Goal: Contribute content: Add original content to the website for others to see

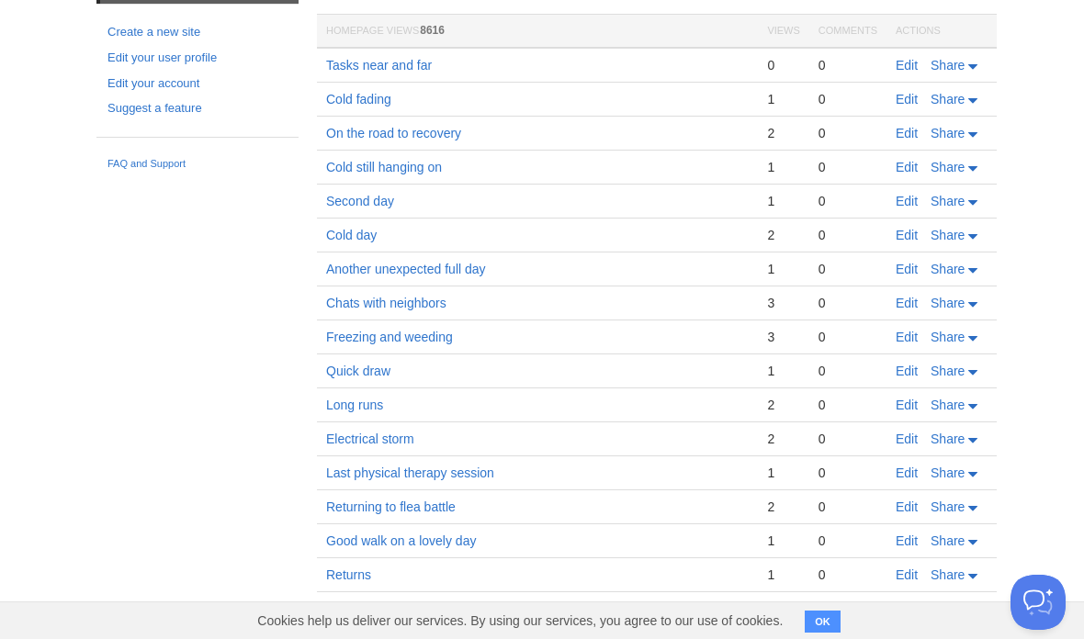
click at [906, 64] on link "Edit" at bounding box center [906, 65] width 22 height 15
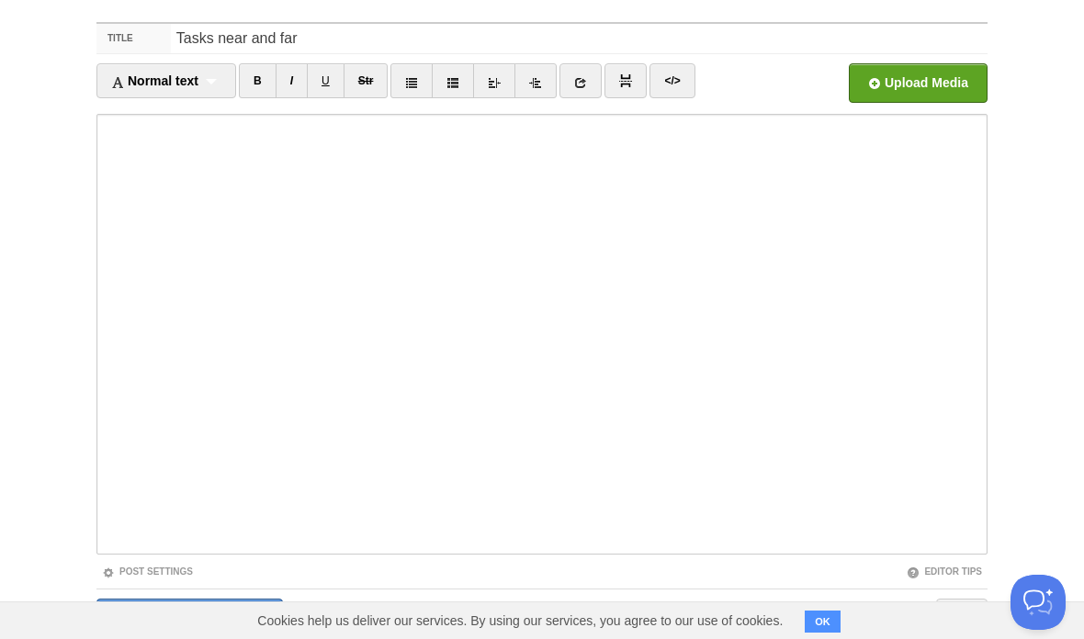
scroll to position [137, 0]
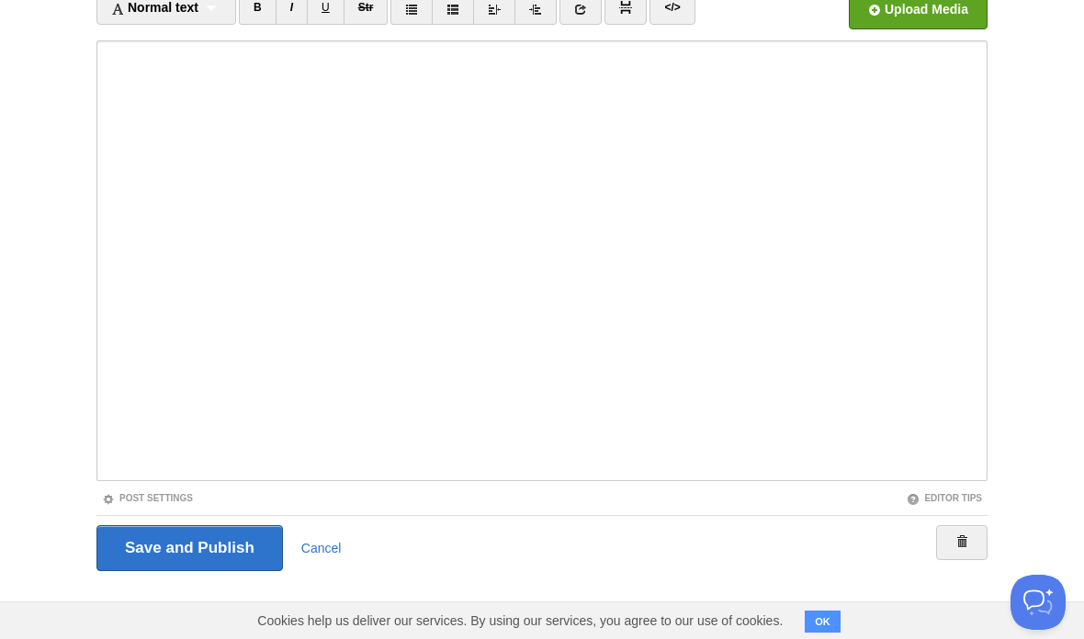
click at [304, 475] on iframe at bounding box center [541, 260] width 891 height 441
click at [296, 475] on iframe at bounding box center [541, 260] width 891 height 441
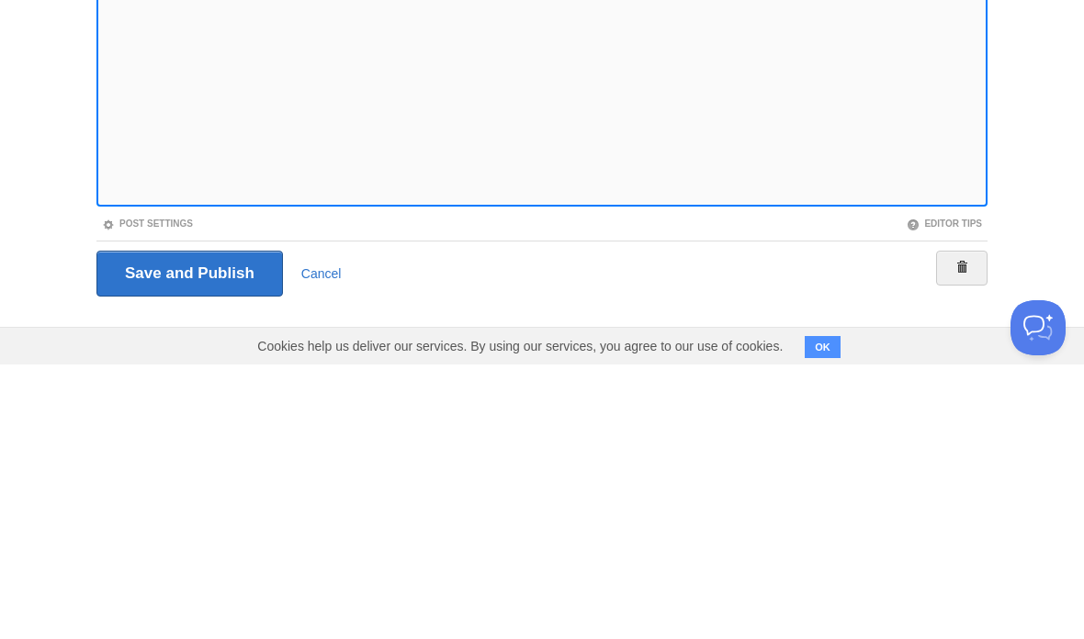
click at [384, 205] on iframe at bounding box center [541, 260] width 891 height 441
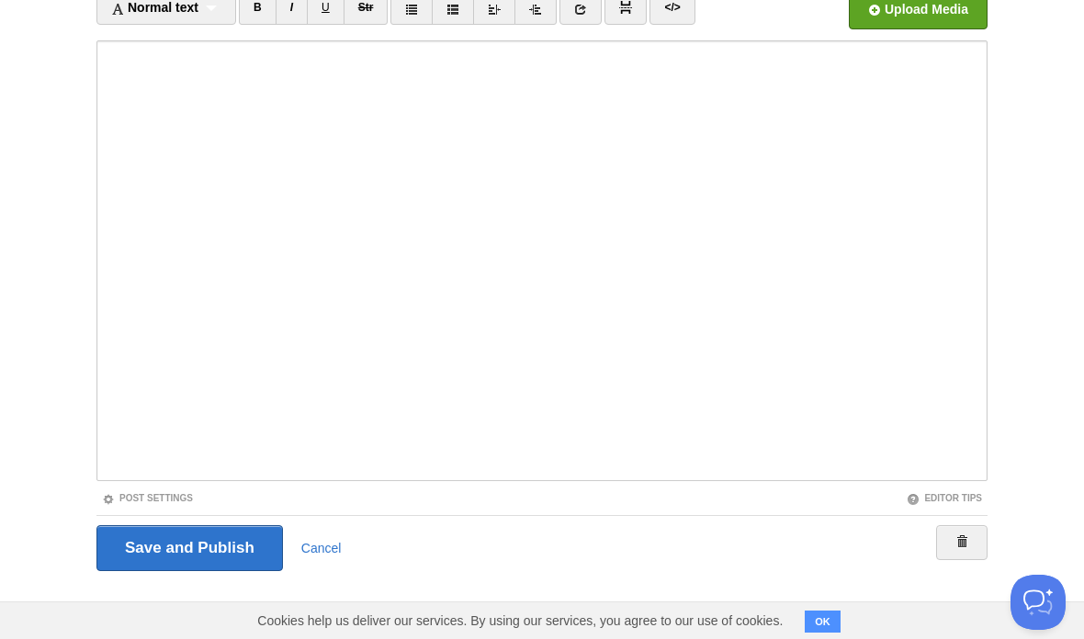
click at [220, 564] on input "Save and Publish" at bounding box center [189, 548] width 186 height 46
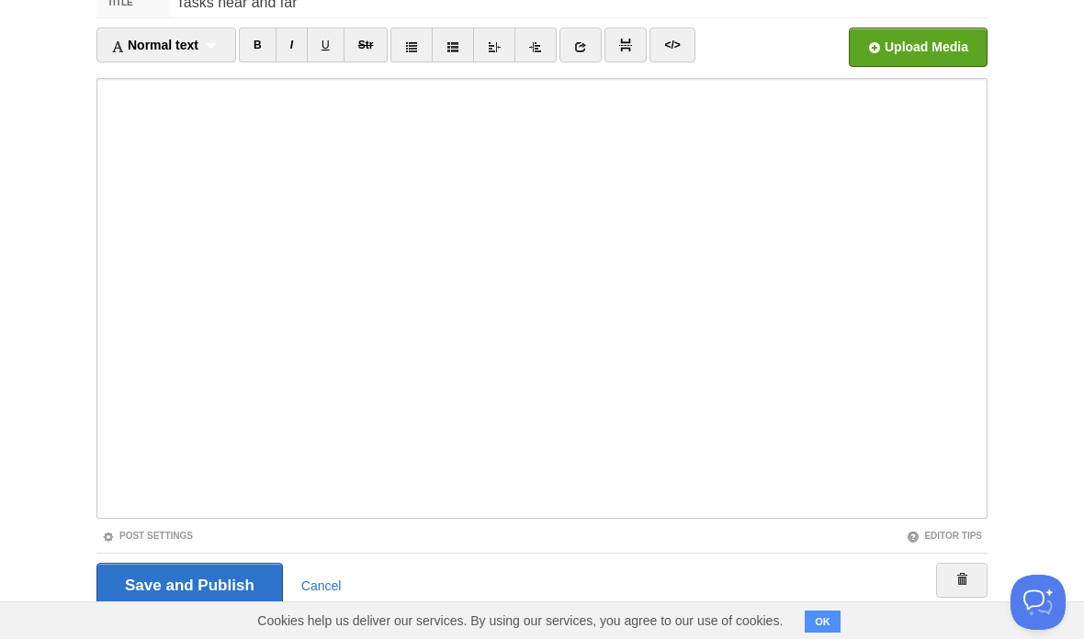
scroll to position [69, 0]
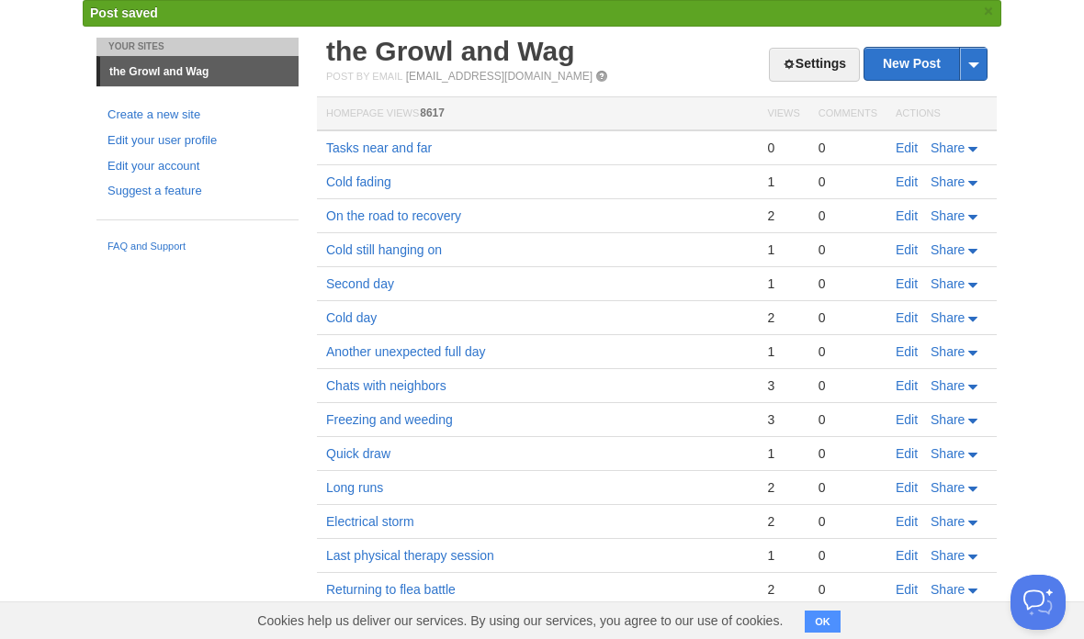
click at [908, 65] on link "New Post" at bounding box center [925, 64] width 122 height 32
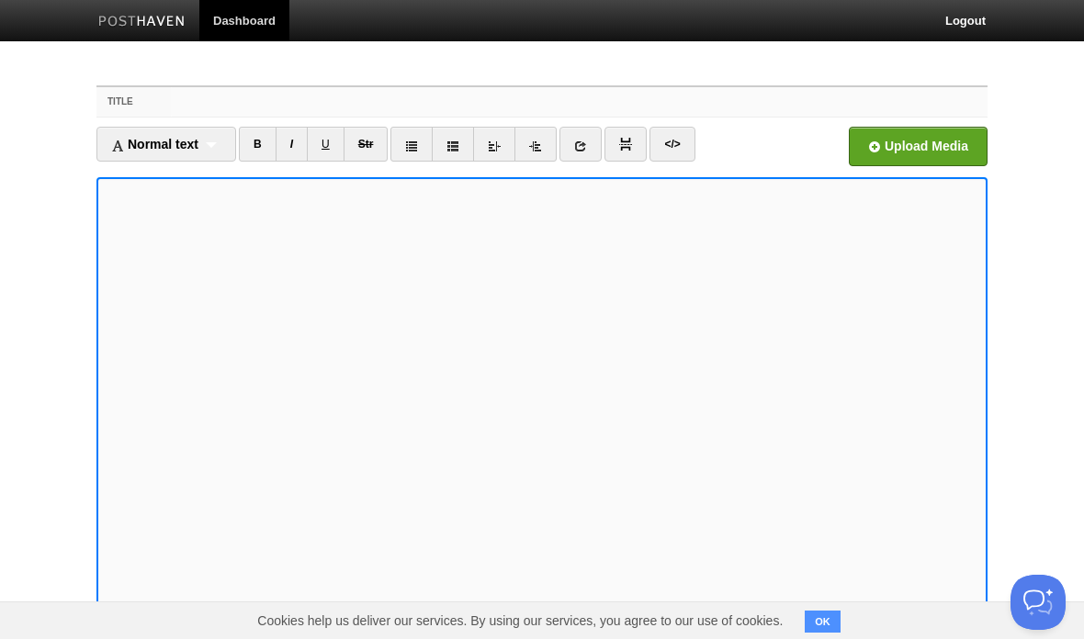
click at [271, 93] on input "Title" at bounding box center [579, 101] width 816 height 29
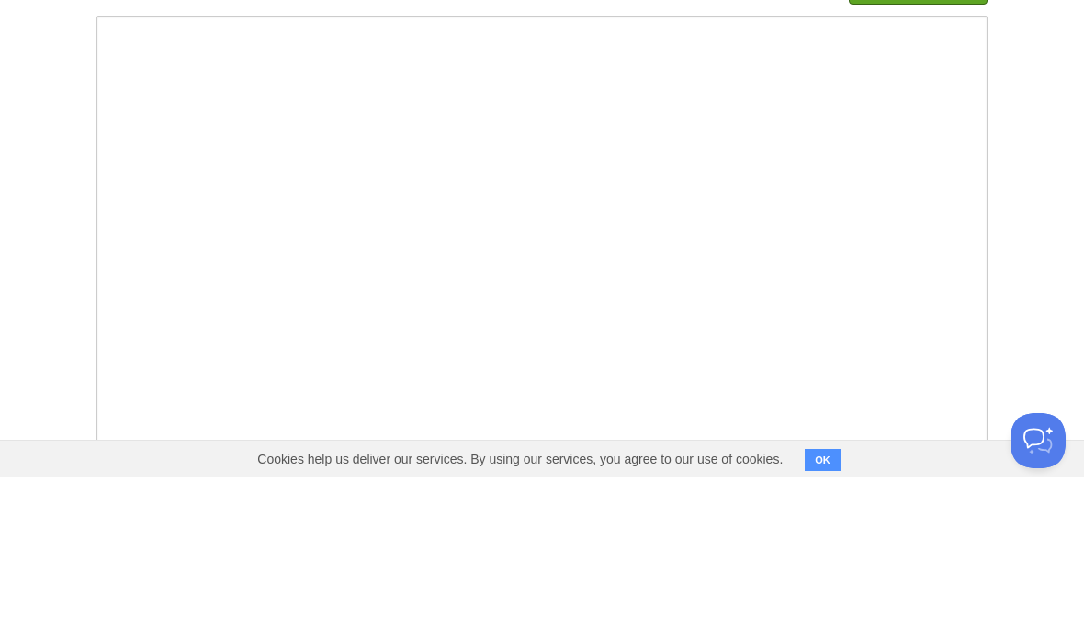
type input "Cold still around"
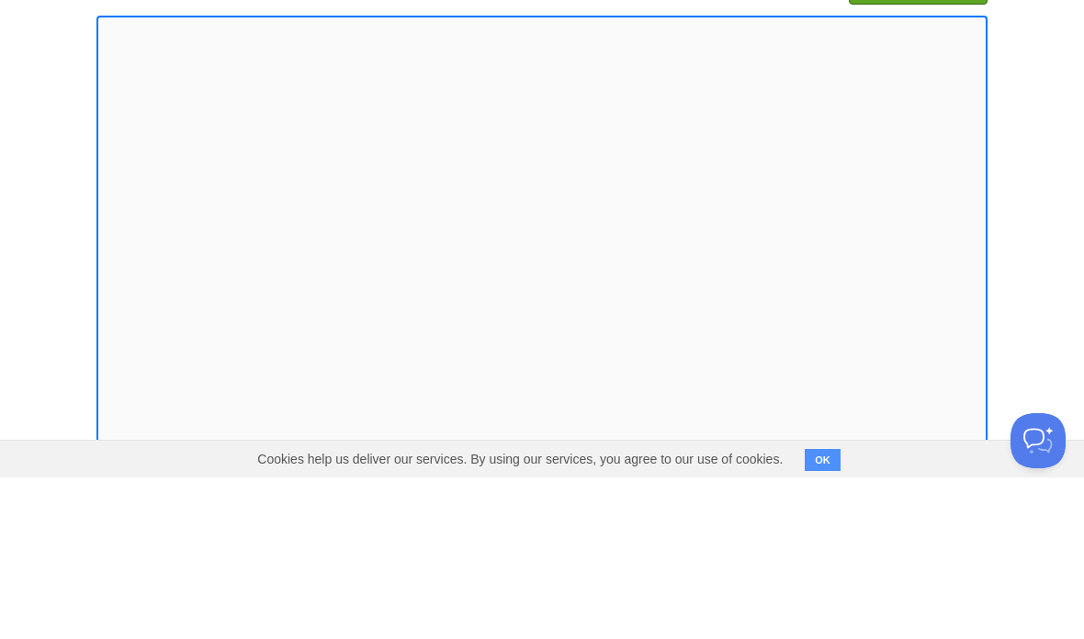
scroll to position [137, 0]
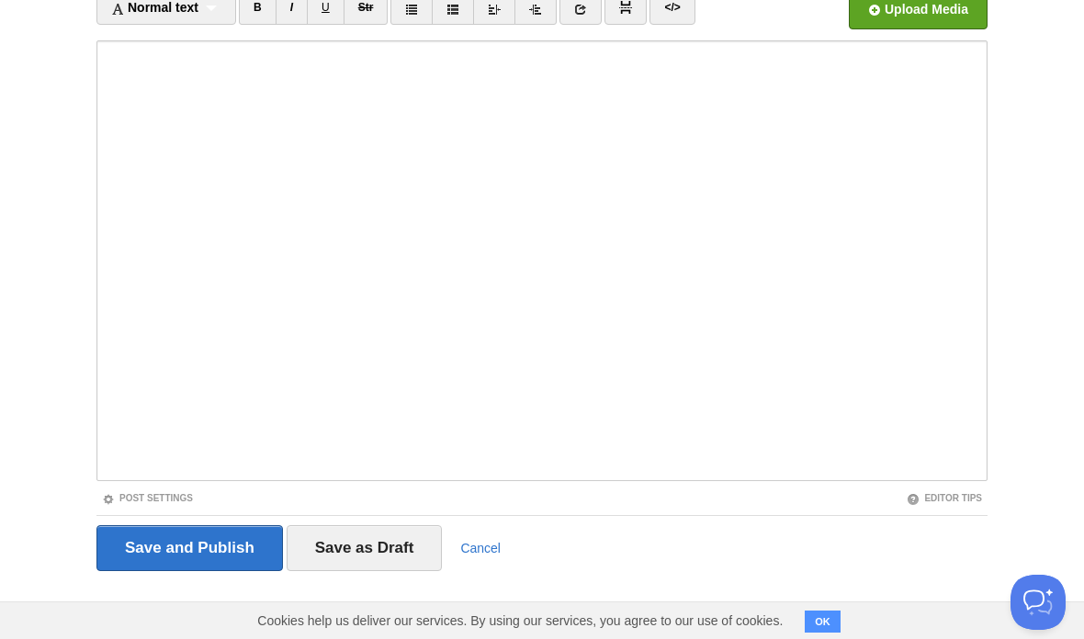
click at [256, 547] on input "Save and Publish" at bounding box center [189, 548] width 186 height 46
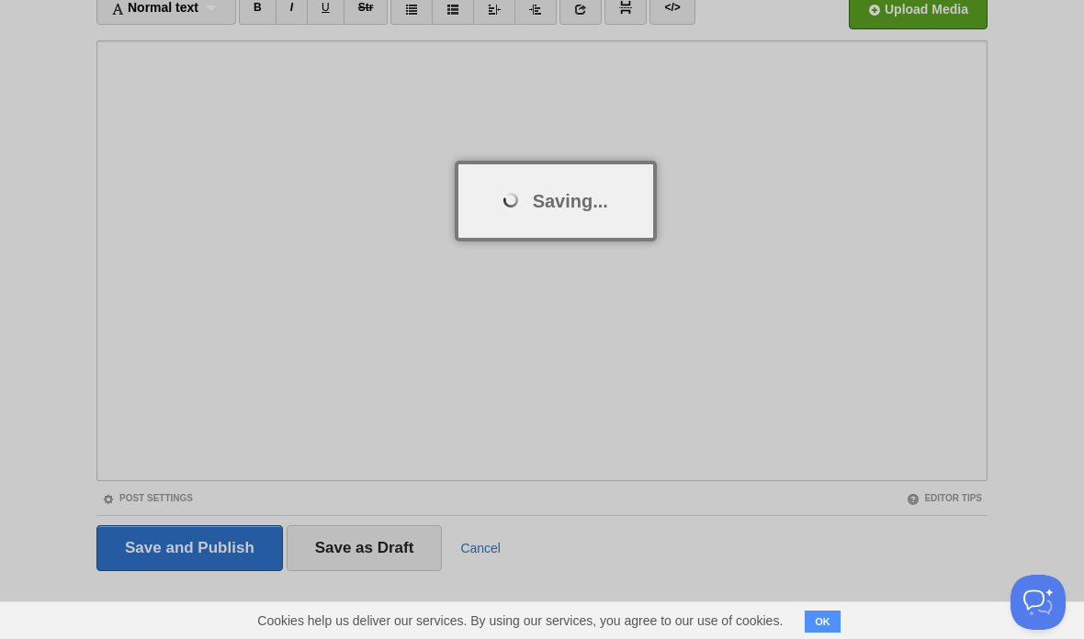
click at [255, 547] on div at bounding box center [542, 319] width 1084 height 639
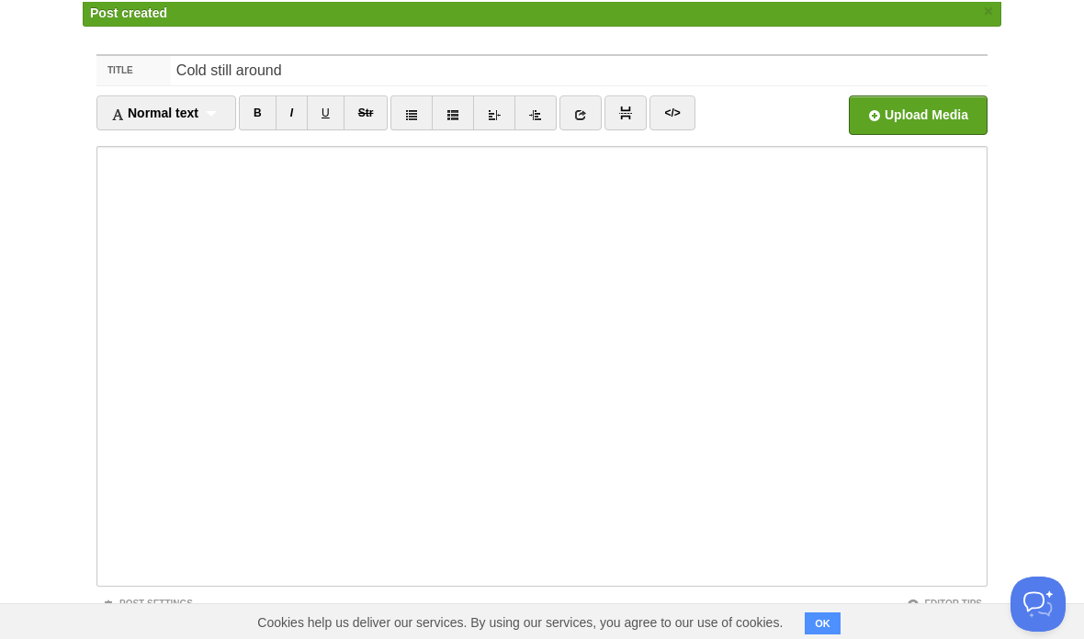
scroll to position [69, 0]
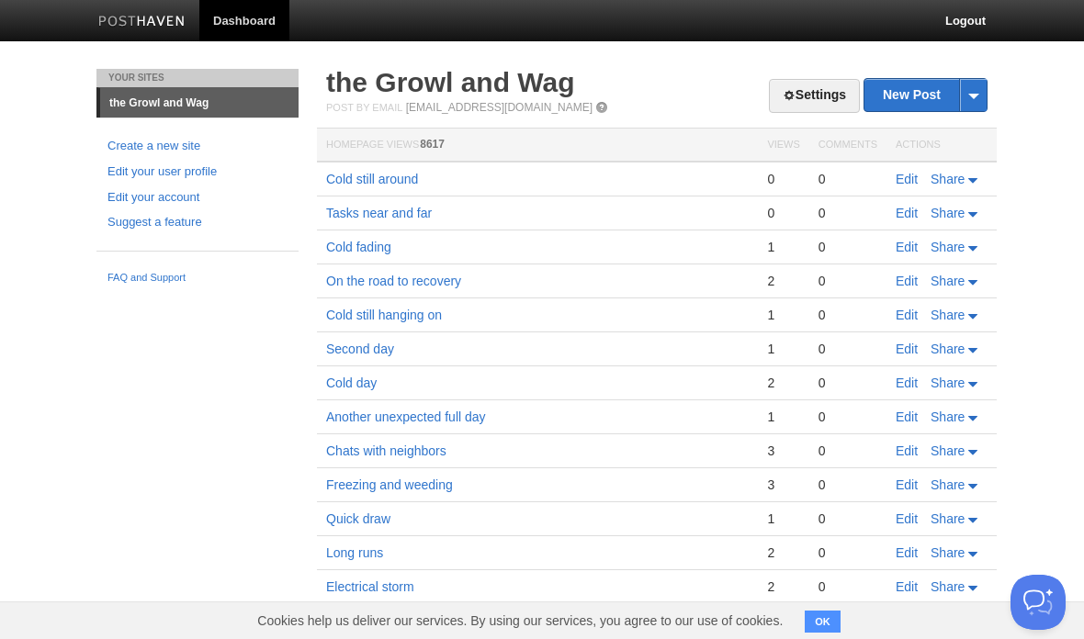
click at [909, 180] on link "Edit" at bounding box center [906, 179] width 22 height 15
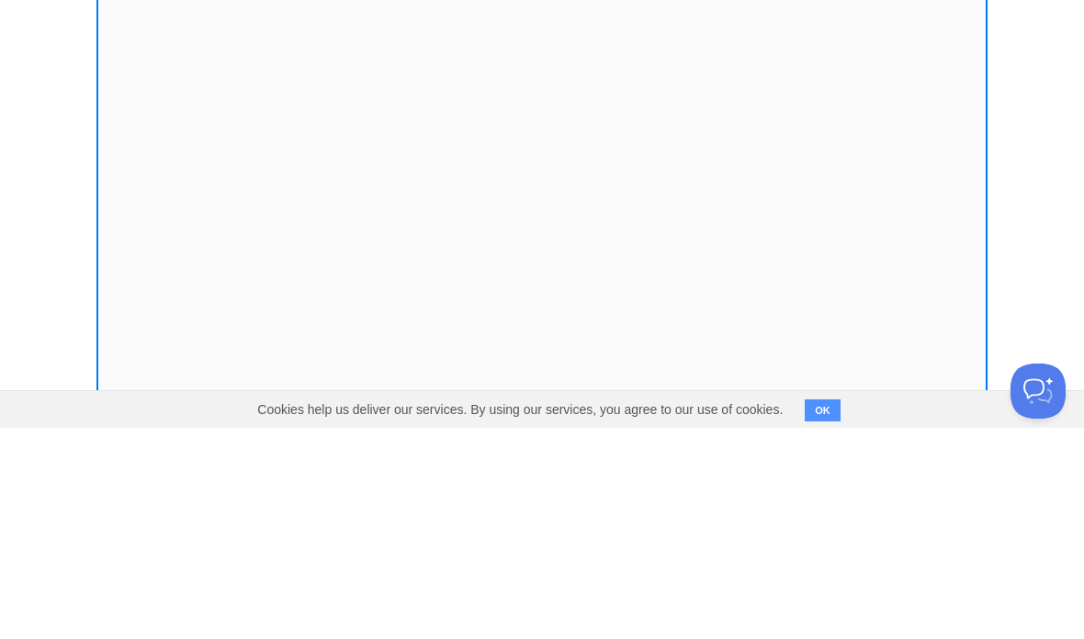
scroll to position [137, 0]
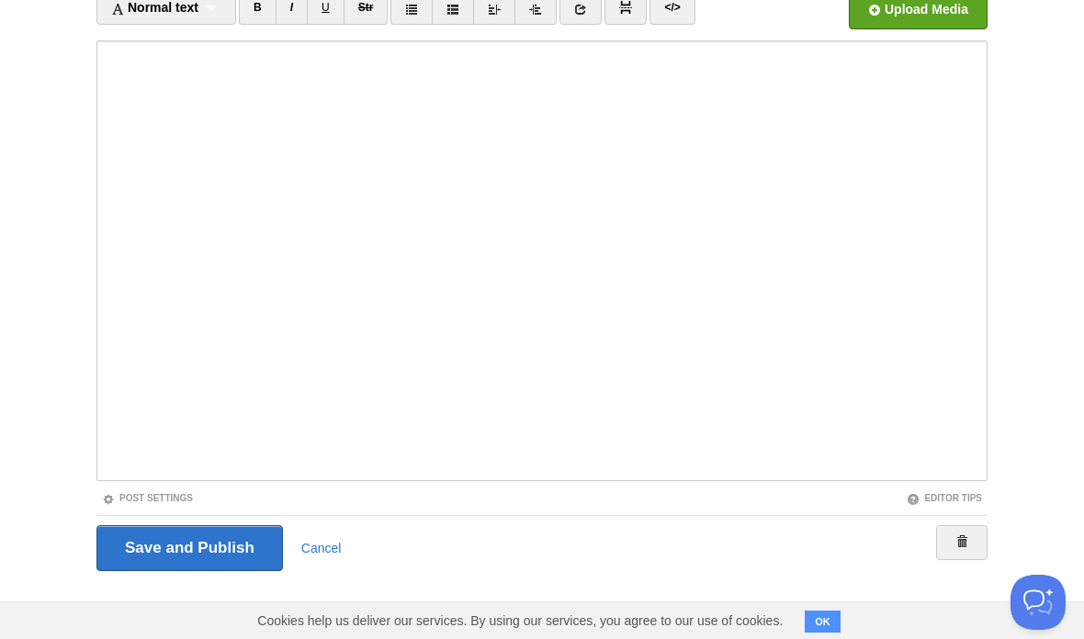
click at [238, 562] on input "Save and Publish" at bounding box center [189, 548] width 186 height 46
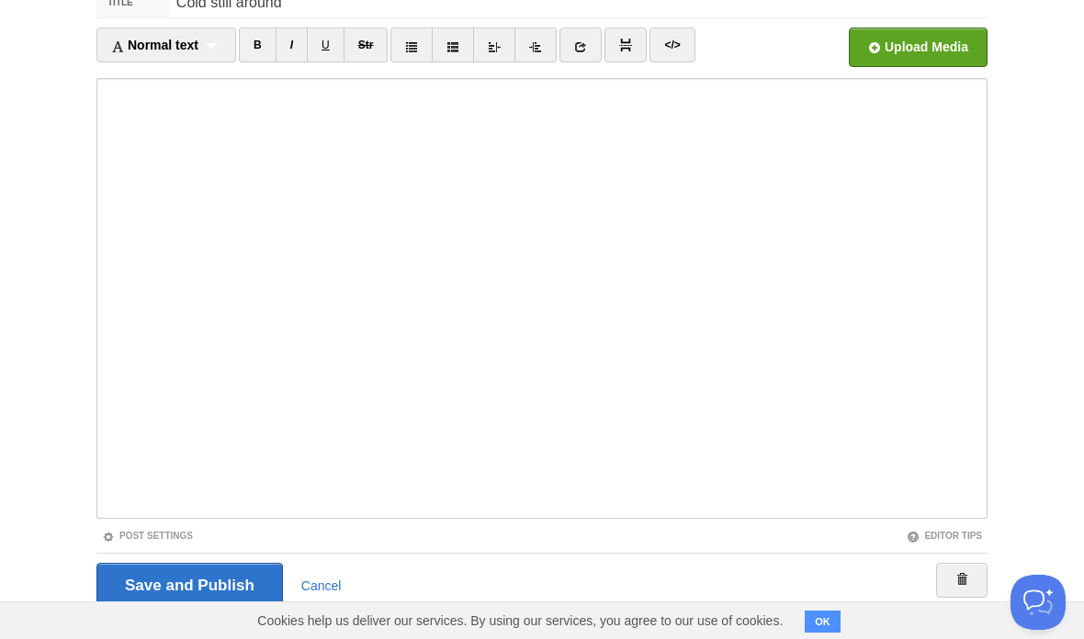
scroll to position [69, 0]
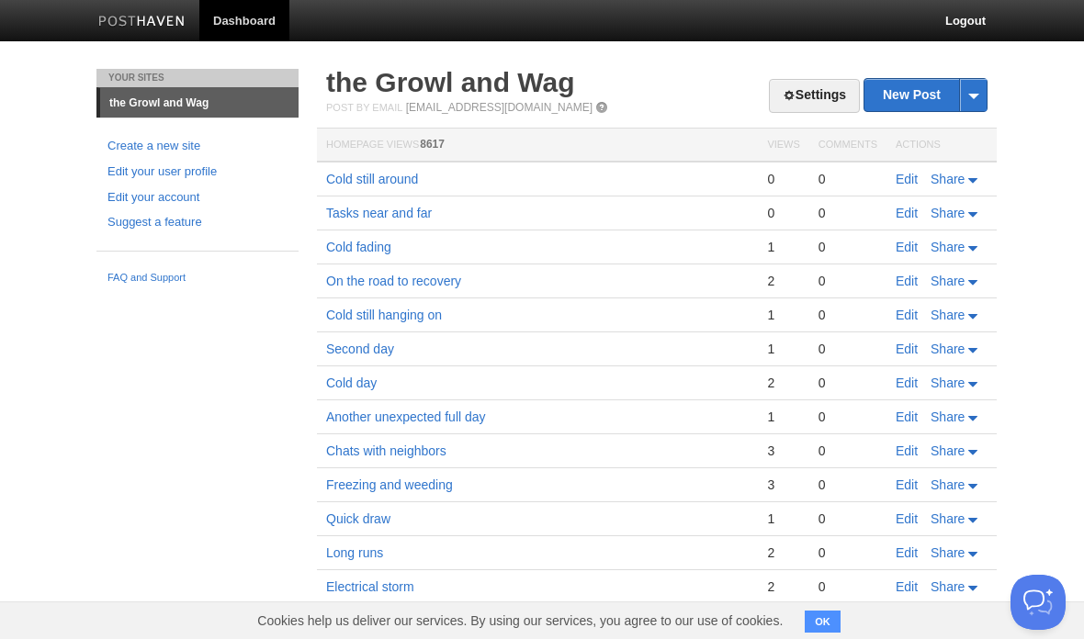
click at [904, 167] on td "Edit Share" at bounding box center [941, 179] width 110 height 35
click at [902, 175] on link "Edit" at bounding box center [906, 179] width 22 height 15
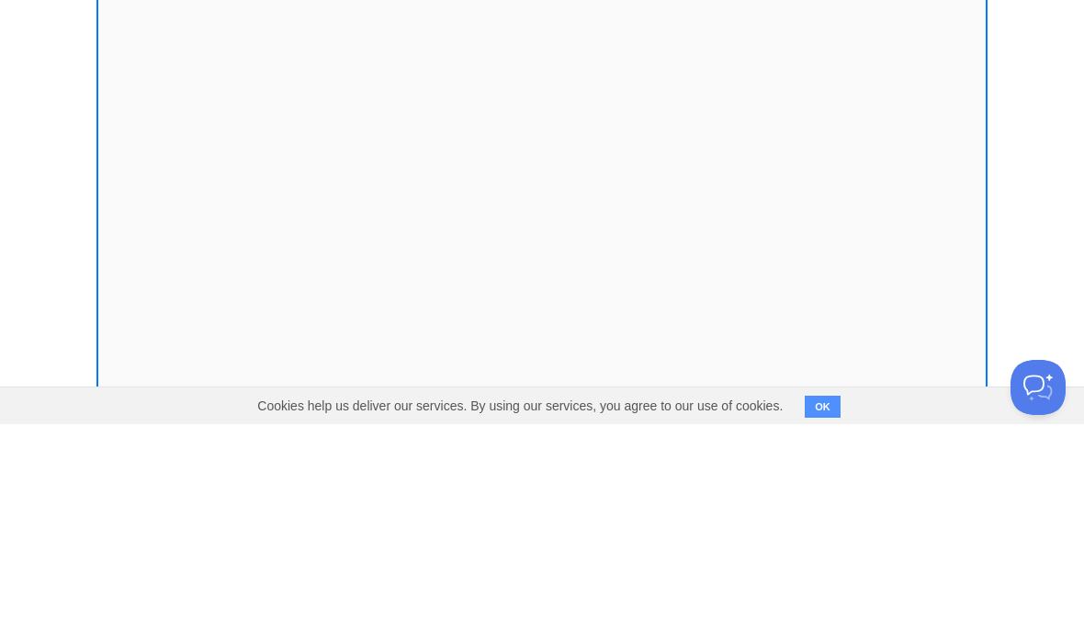
scroll to position [137, 0]
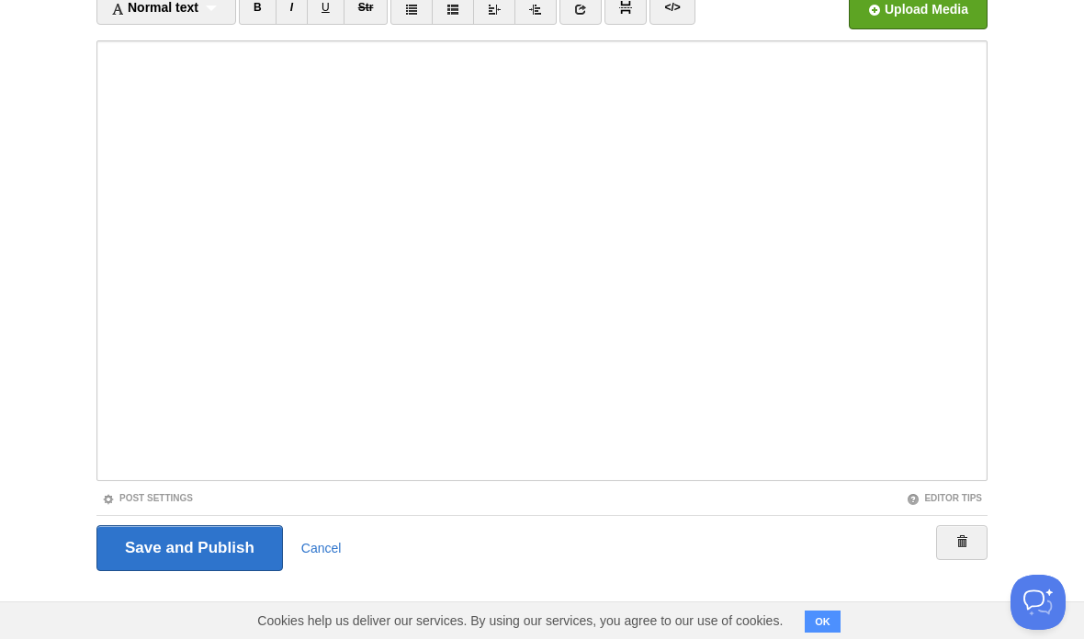
click at [235, 541] on input "Save and Publish" at bounding box center [189, 548] width 186 height 46
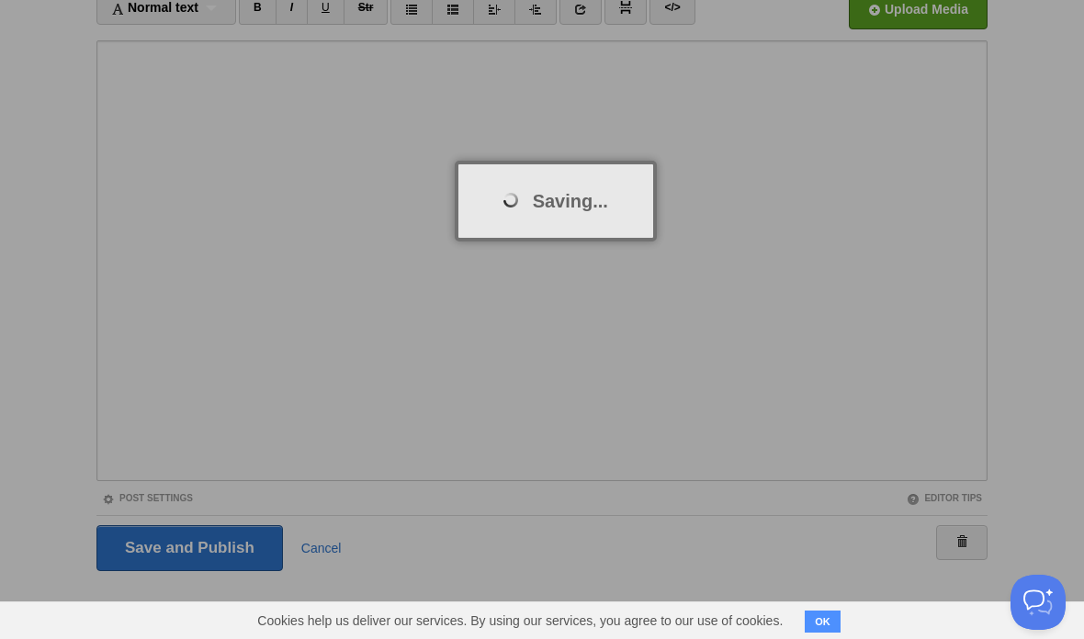
scroll to position [69, 0]
